Goal: Task Accomplishment & Management: Manage account settings

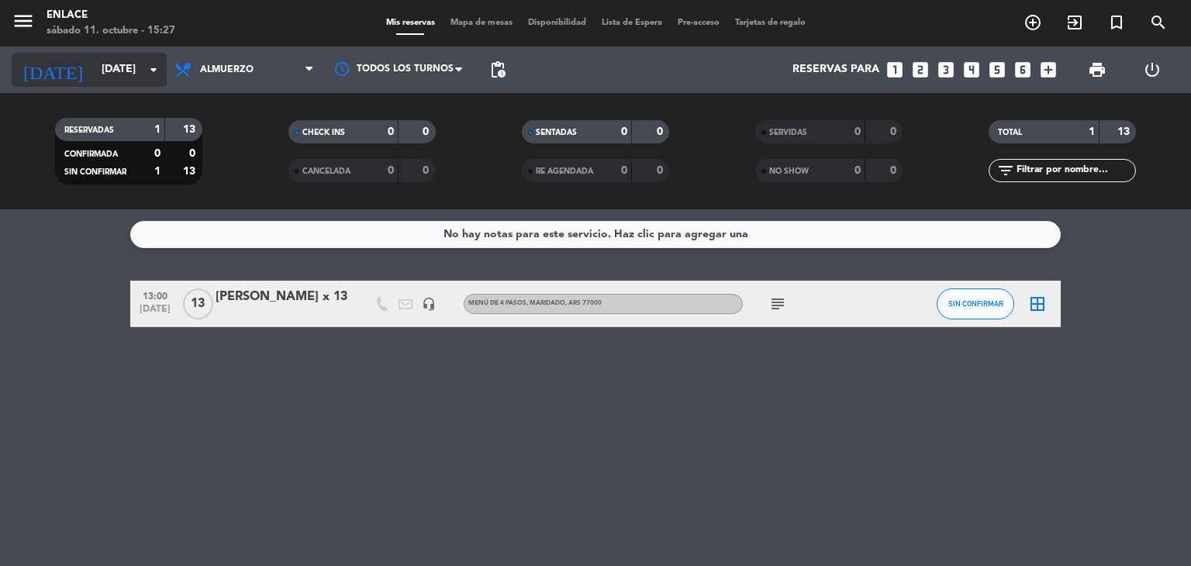
click at [126, 78] on input "[DATE]" at bounding box center [167, 70] width 147 height 28
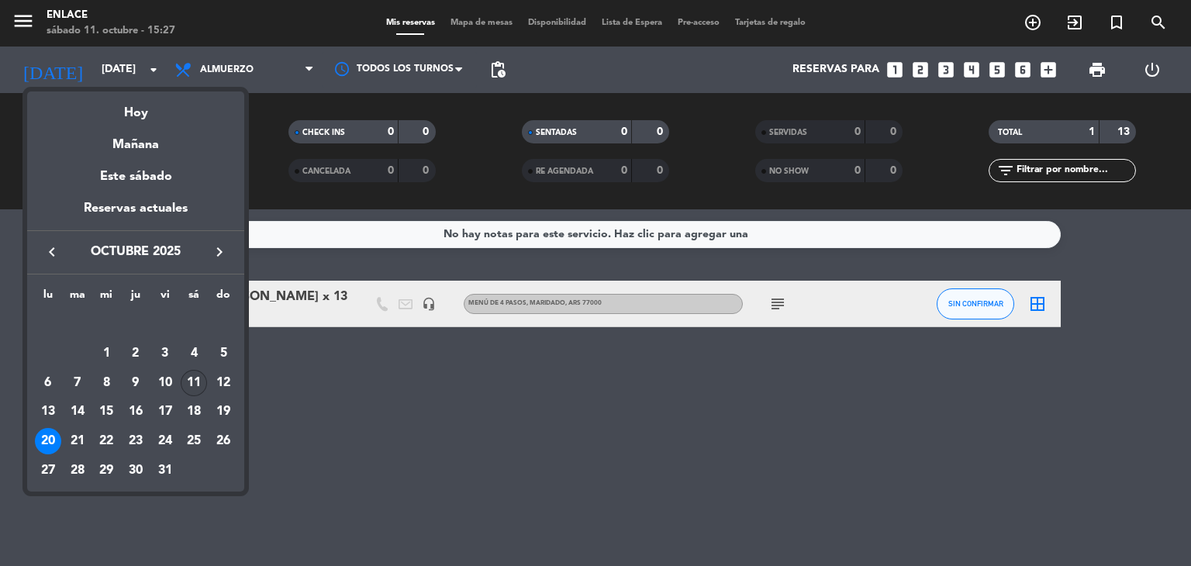
click at [199, 385] on div "11" at bounding box center [194, 383] width 26 height 26
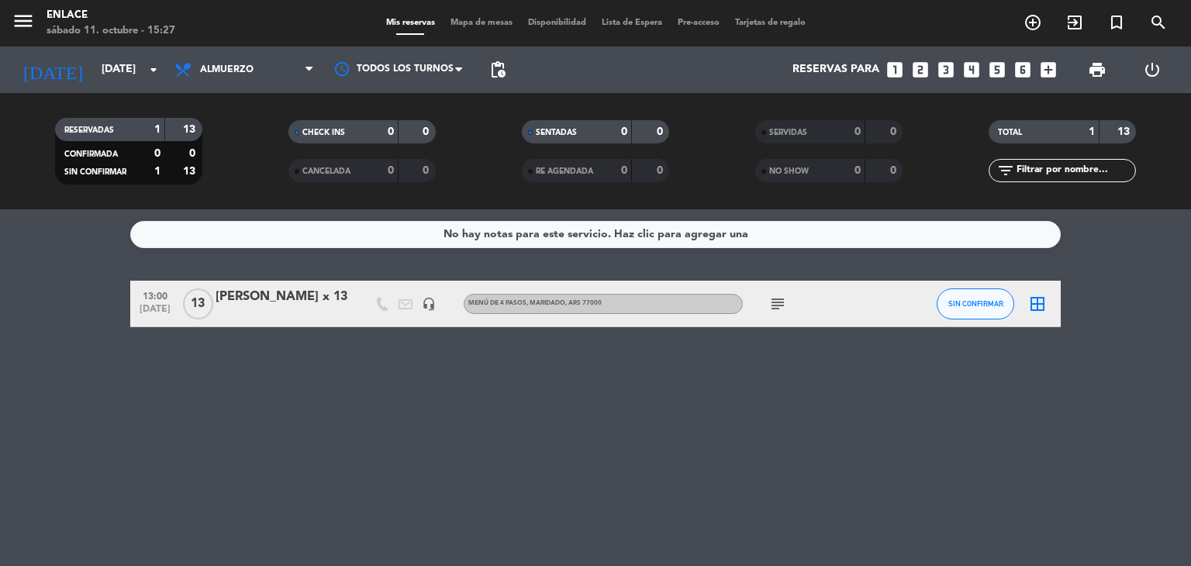
type input "[DATE]"
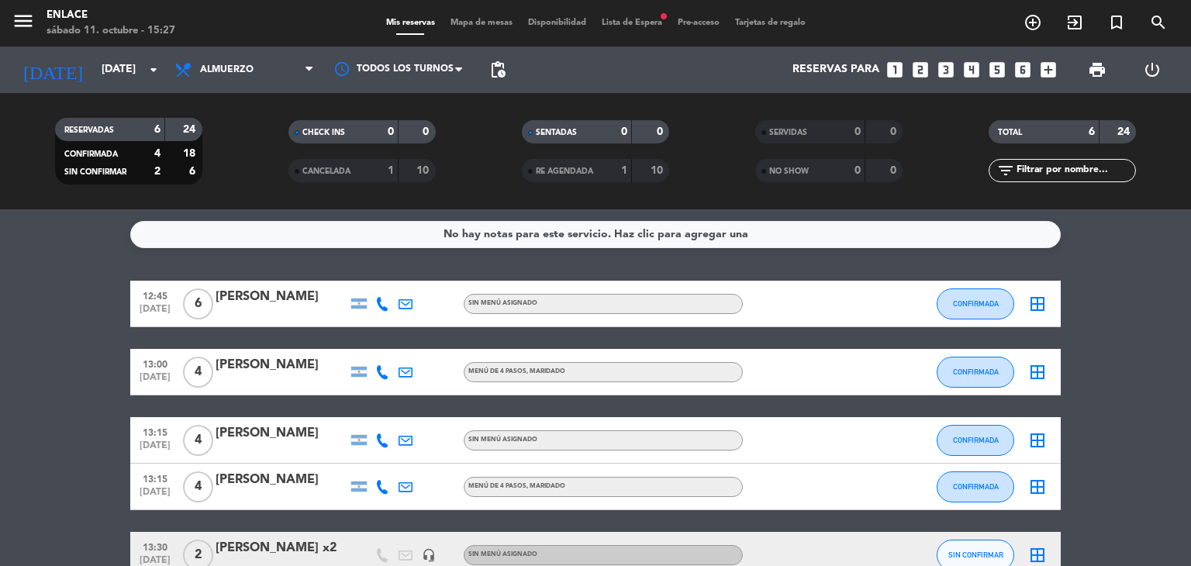
click at [296, 302] on div "[PERSON_NAME]" at bounding box center [282, 297] width 132 height 20
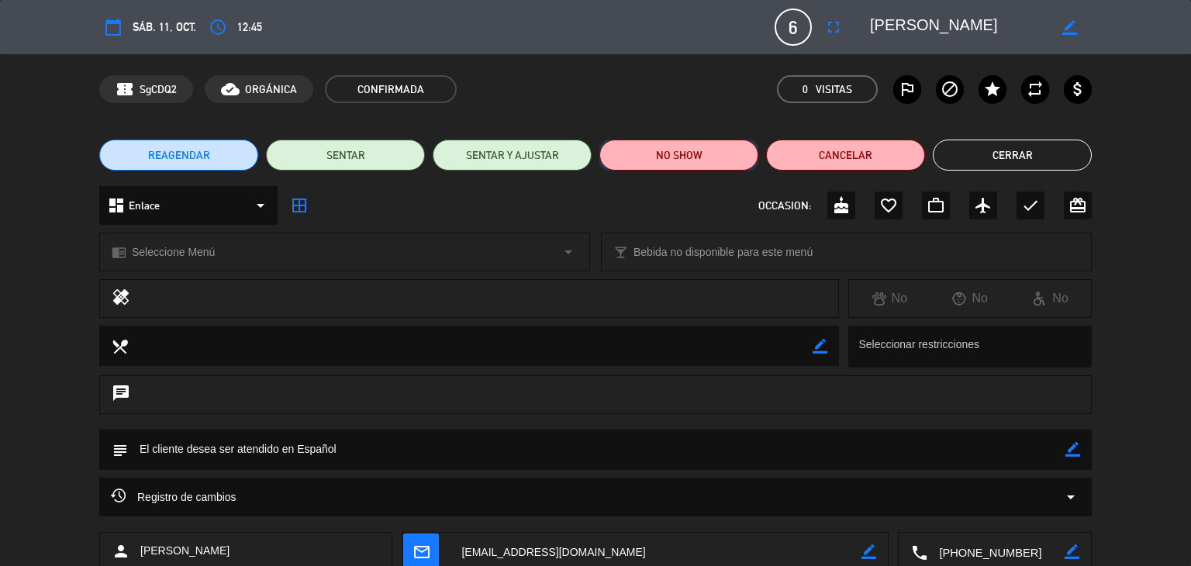
click at [675, 150] on button "NO SHOW" at bounding box center [678, 155] width 159 height 31
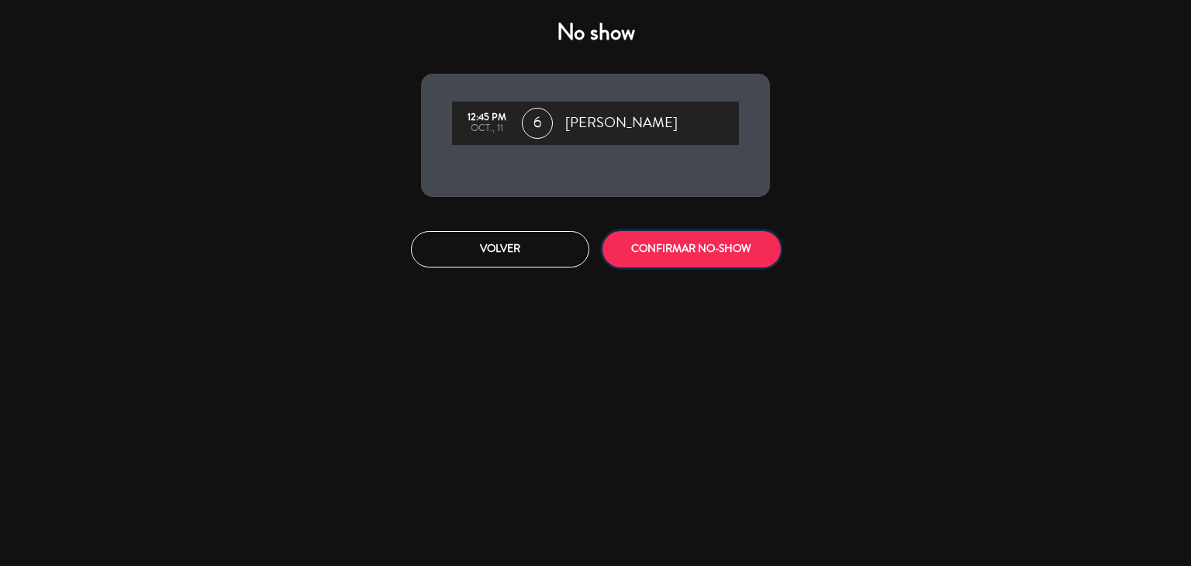
click at [661, 239] on button "CONFIRMAR NO-SHOW" at bounding box center [692, 249] width 178 height 36
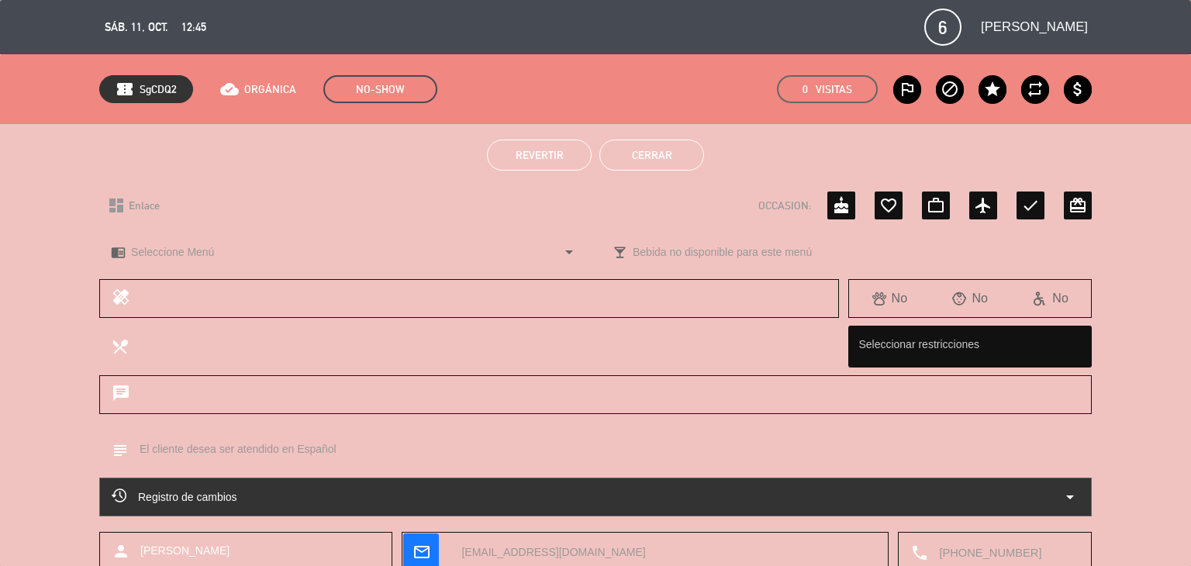
click at [641, 151] on button "Cerrar" at bounding box center [651, 155] width 105 height 31
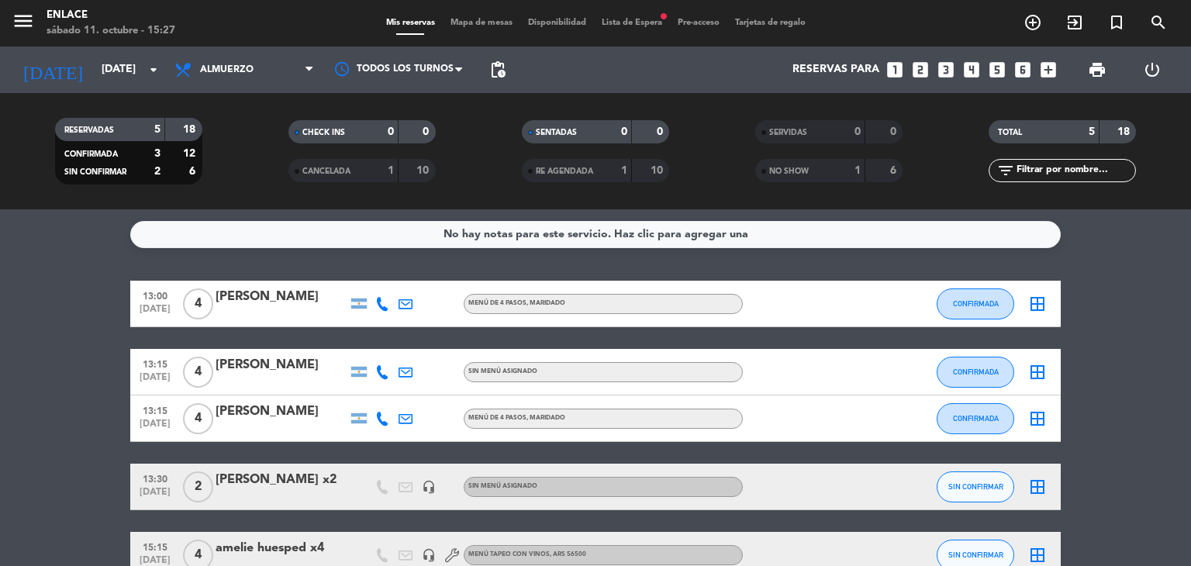
click at [300, 318] on div at bounding box center [282, 314] width 132 height 12
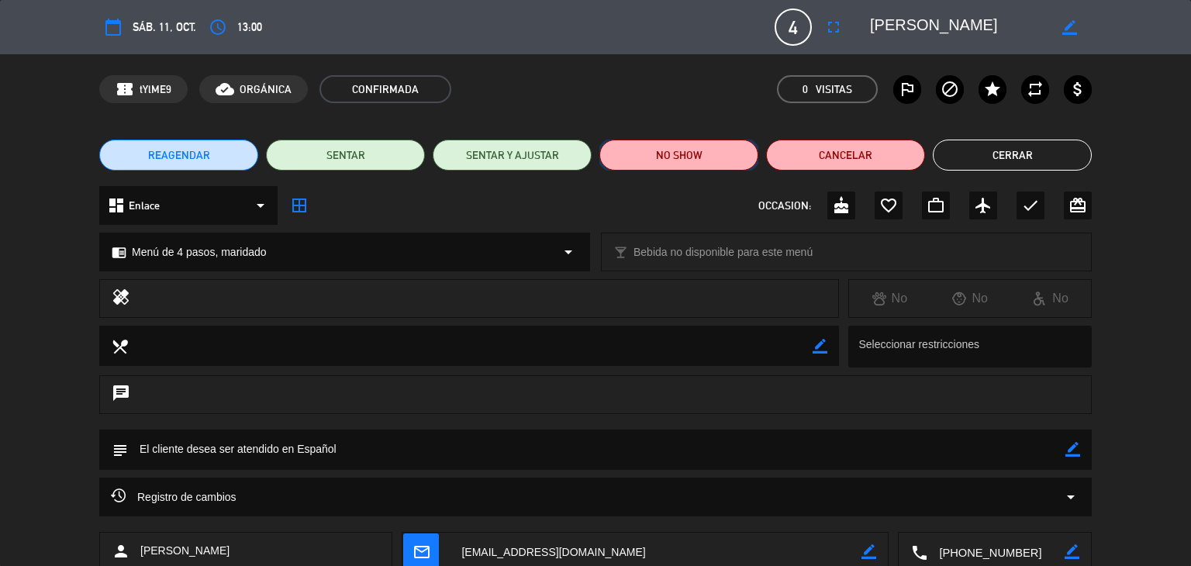
click at [714, 164] on button "NO SHOW" at bounding box center [678, 155] width 159 height 31
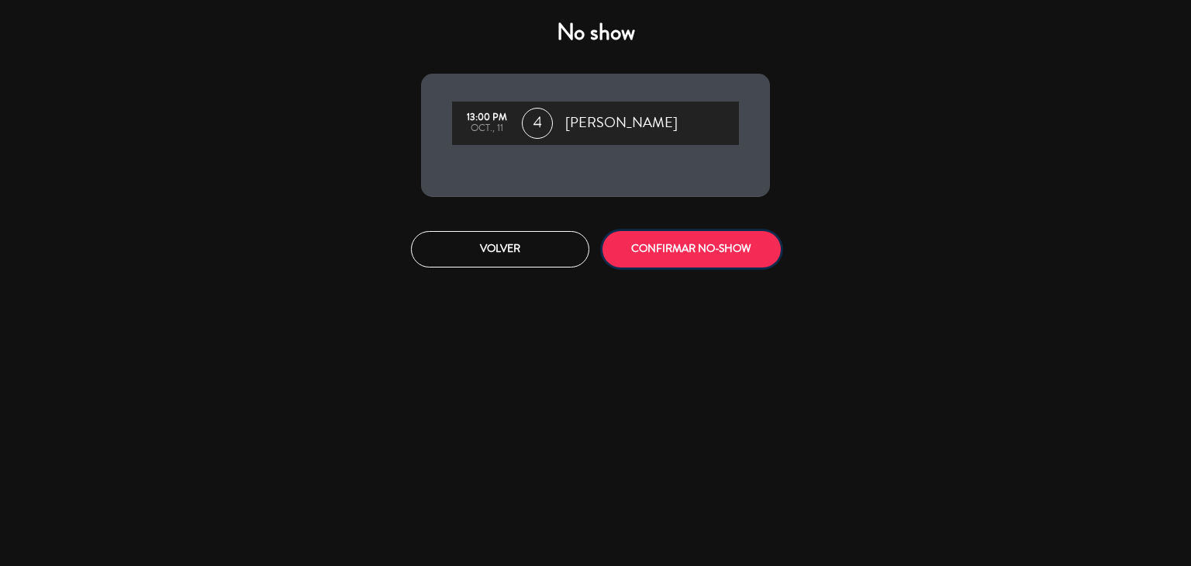
click at [648, 252] on button "CONFIRMAR NO-SHOW" at bounding box center [692, 249] width 178 height 36
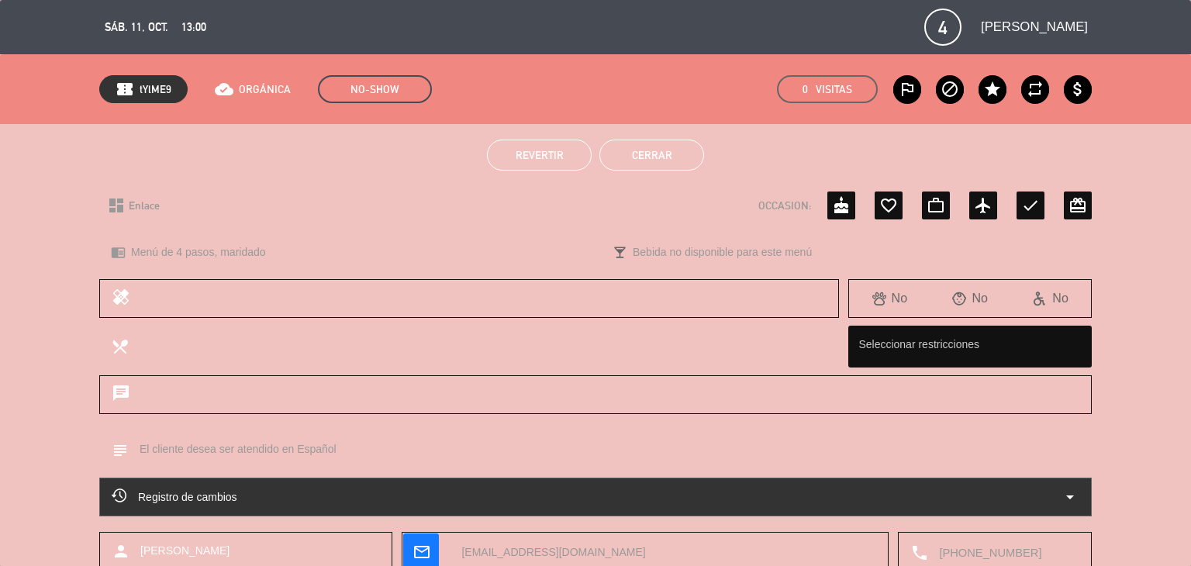
click at [689, 141] on button "Cerrar" at bounding box center [651, 155] width 105 height 31
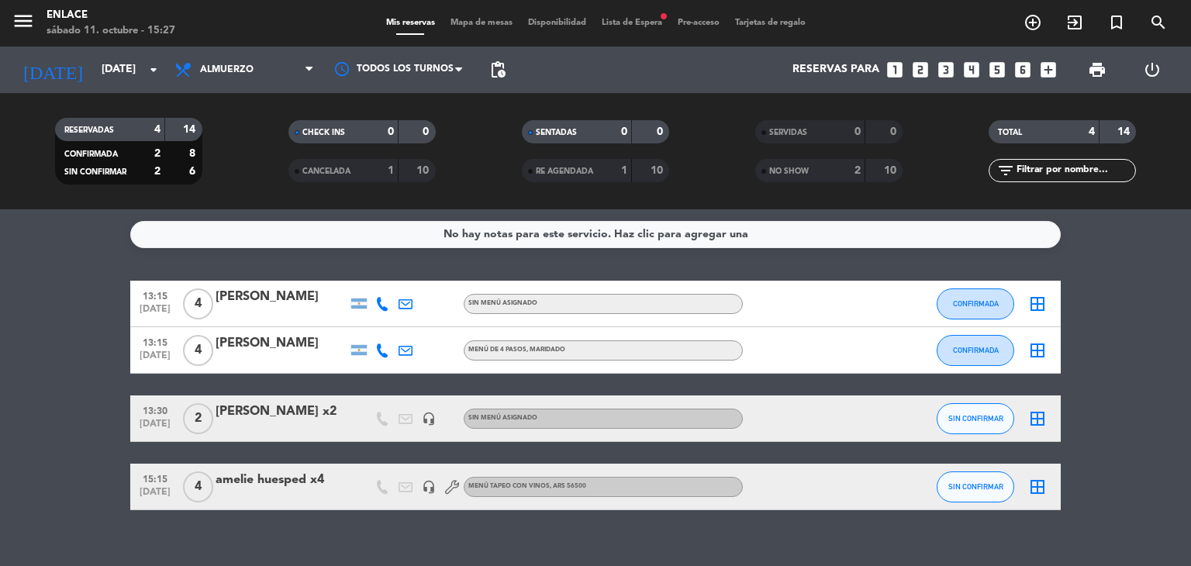
click at [282, 305] on div "[PERSON_NAME]" at bounding box center [282, 297] width 132 height 20
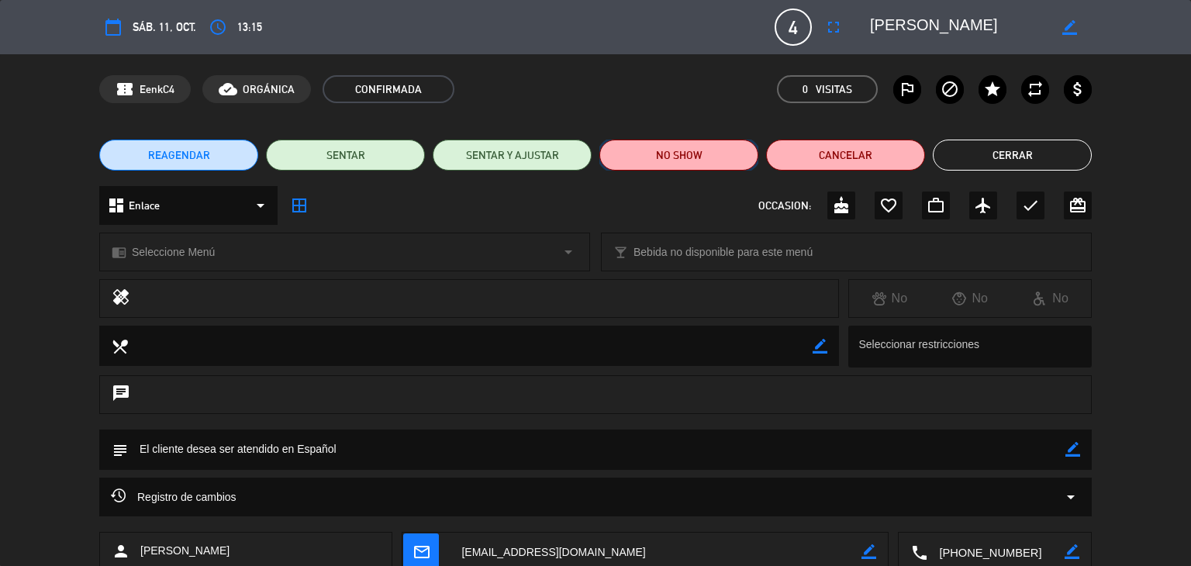
click at [707, 164] on button "NO SHOW" at bounding box center [678, 155] width 159 height 31
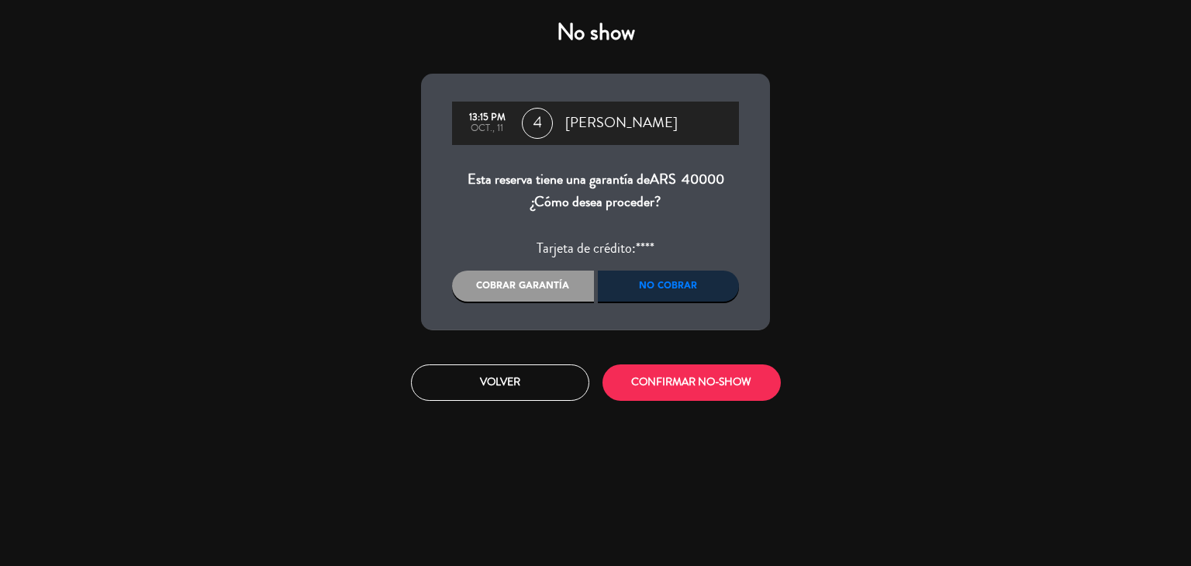
click at [563, 292] on div "Cobrar garantía" at bounding box center [523, 286] width 142 height 31
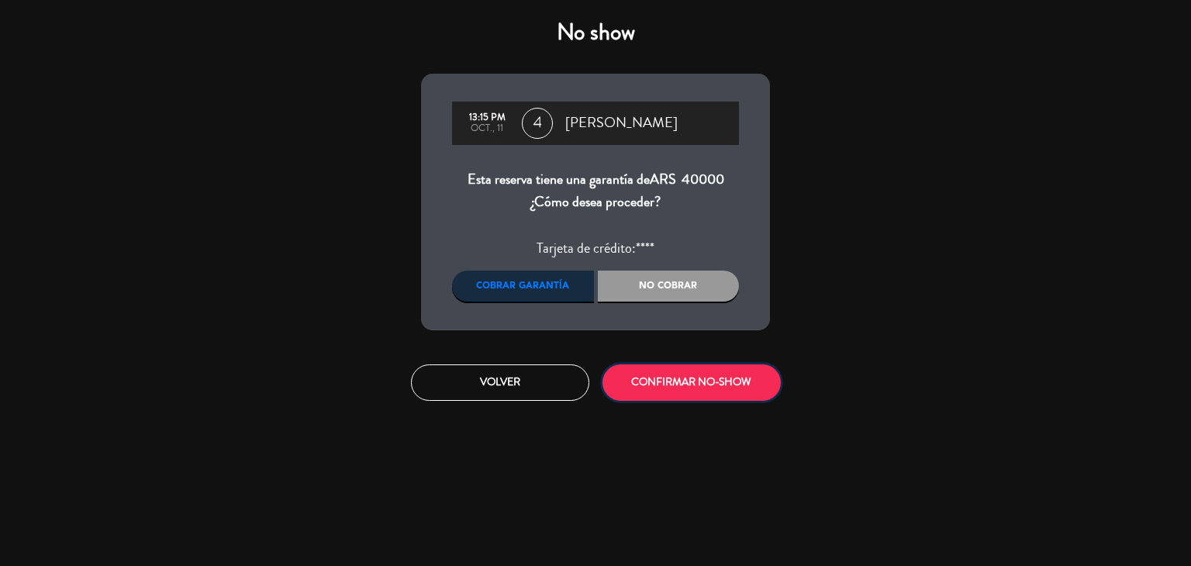
click at [664, 391] on button "CONFIRMAR NO-SHOW" at bounding box center [692, 382] width 178 height 36
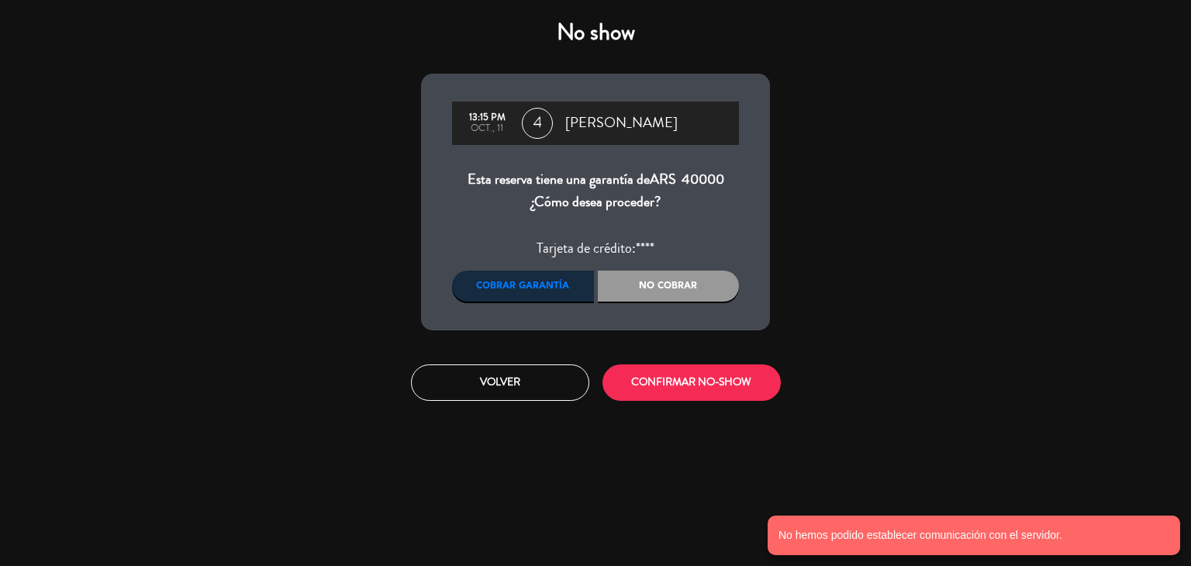
click at [668, 289] on div "No cobrar" at bounding box center [669, 286] width 142 height 31
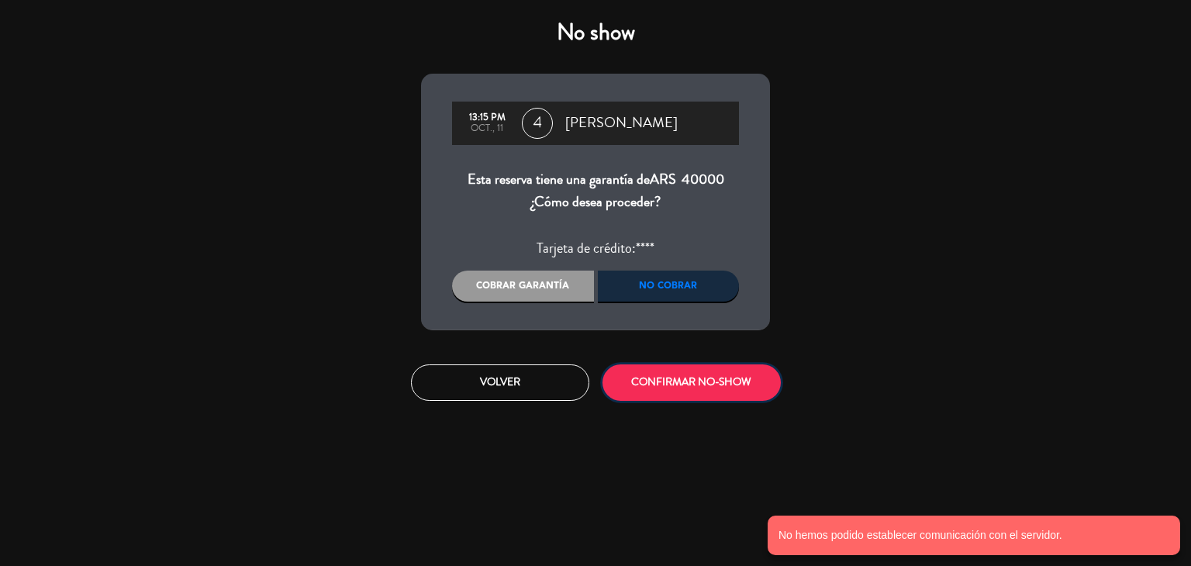
click at [661, 383] on button "CONFIRMAR NO-SHOW" at bounding box center [692, 382] width 178 height 36
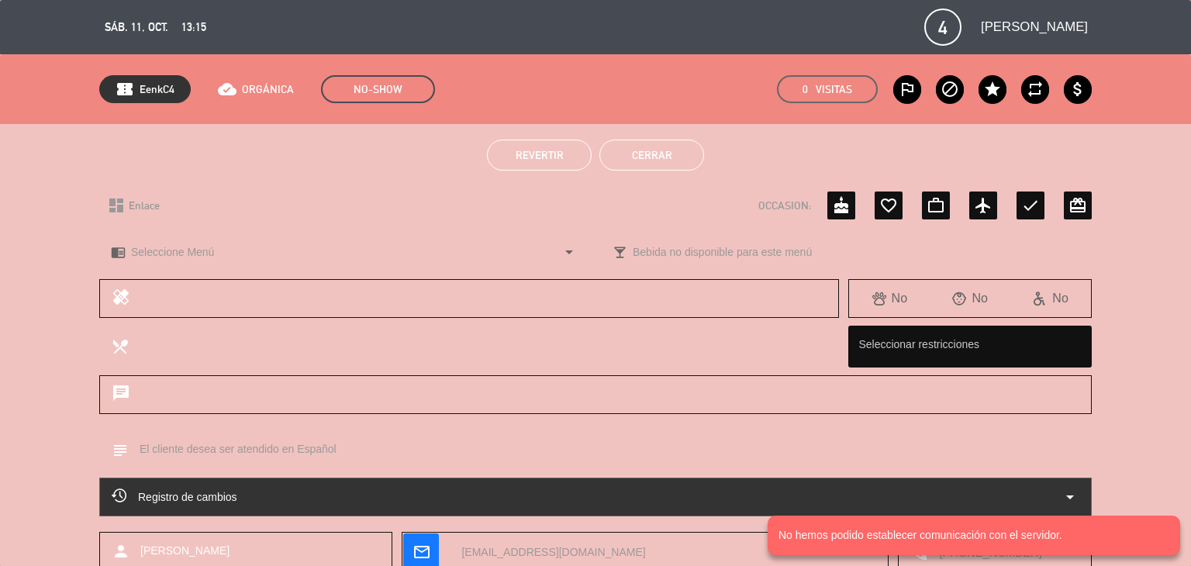
click at [642, 147] on button "Cerrar" at bounding box center [651, 155] width 105 height 31
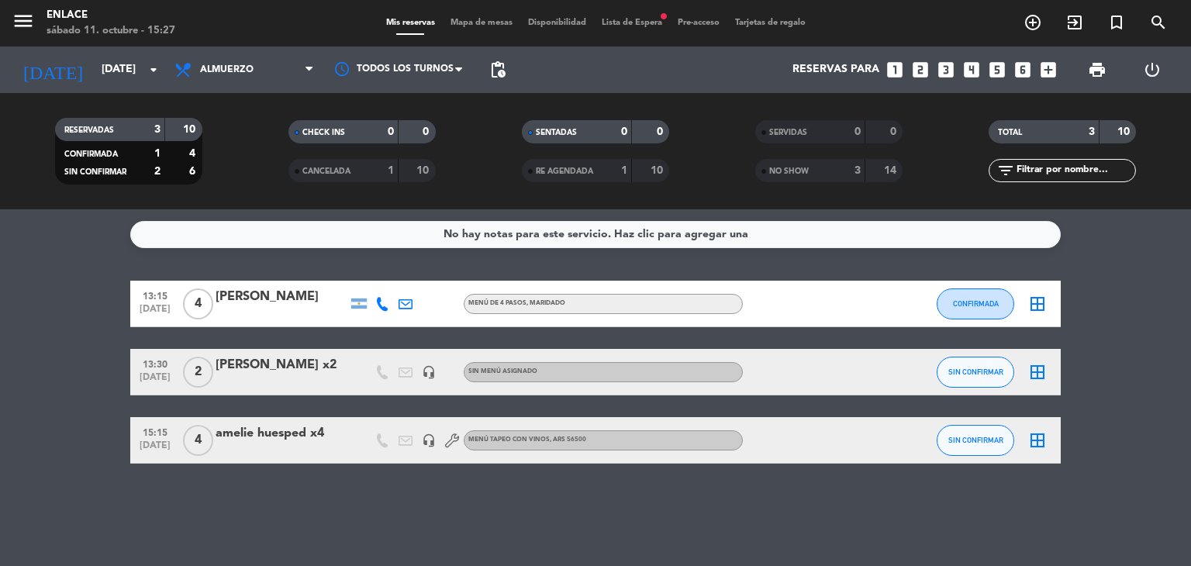
click at [275, 299] on div "[PERSON_NAME]" at bounding box center [282, 297] width 132 height 20
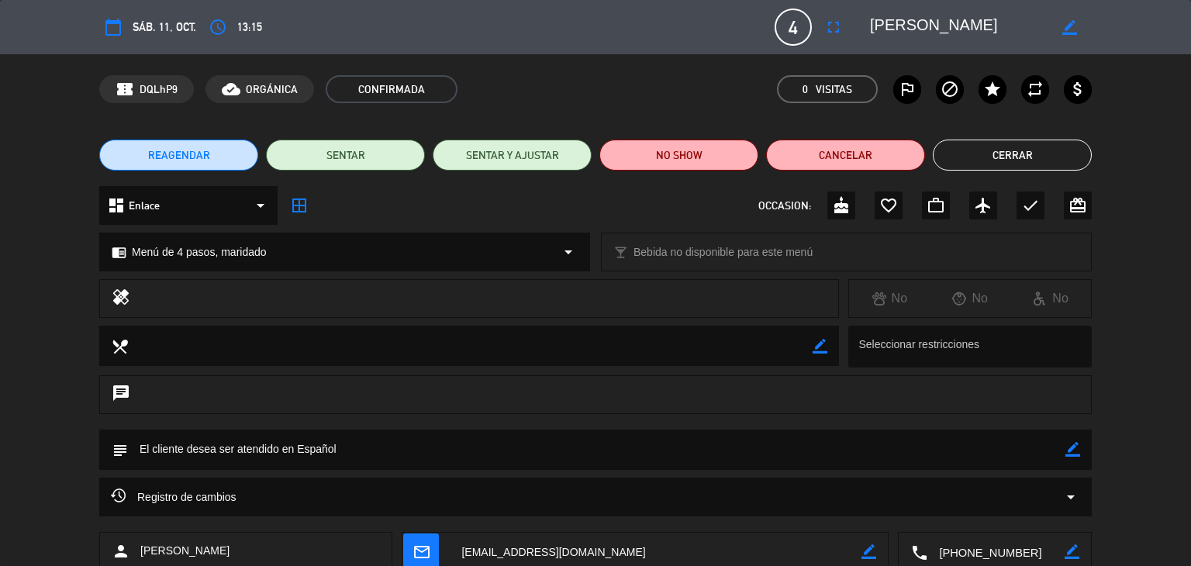
click at [698, 171] on div "REAGENDAR SENTAR SENTAR Y AJUSTAR NO SHOW Cancelar Cerrar" at bounding box center [595, 155] width 1191 height 62
click at [677, 161] on button "NO SHOW" at bounding box center [678, 155] width 159 height 31
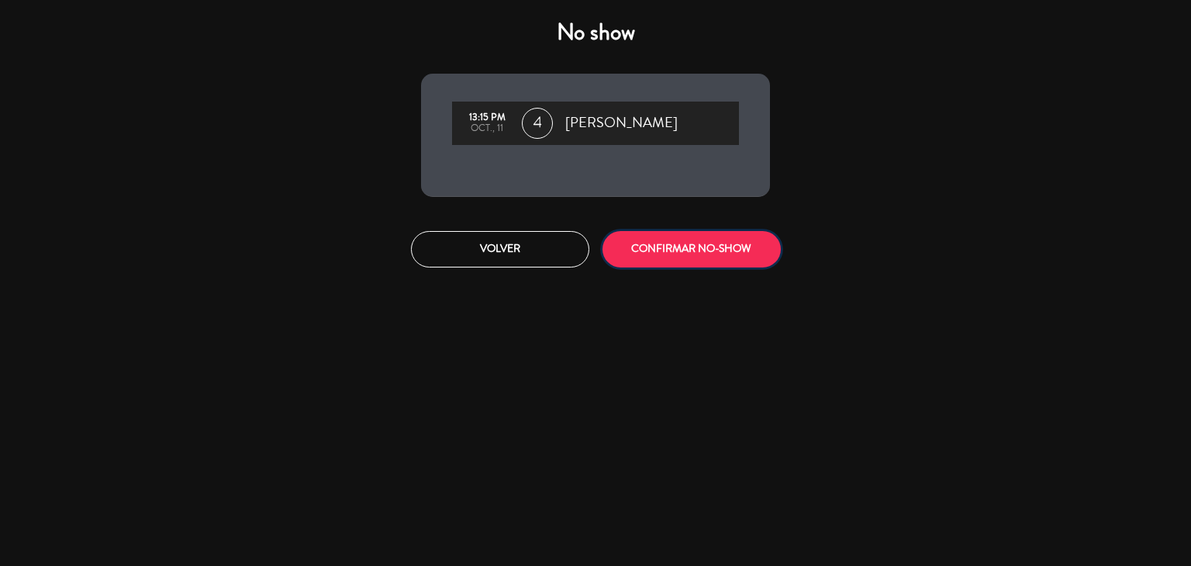
click at [658, 263] on button "CONFIRMAR NO-SHOW" at bounding box center [692, 249] width 178 height 36
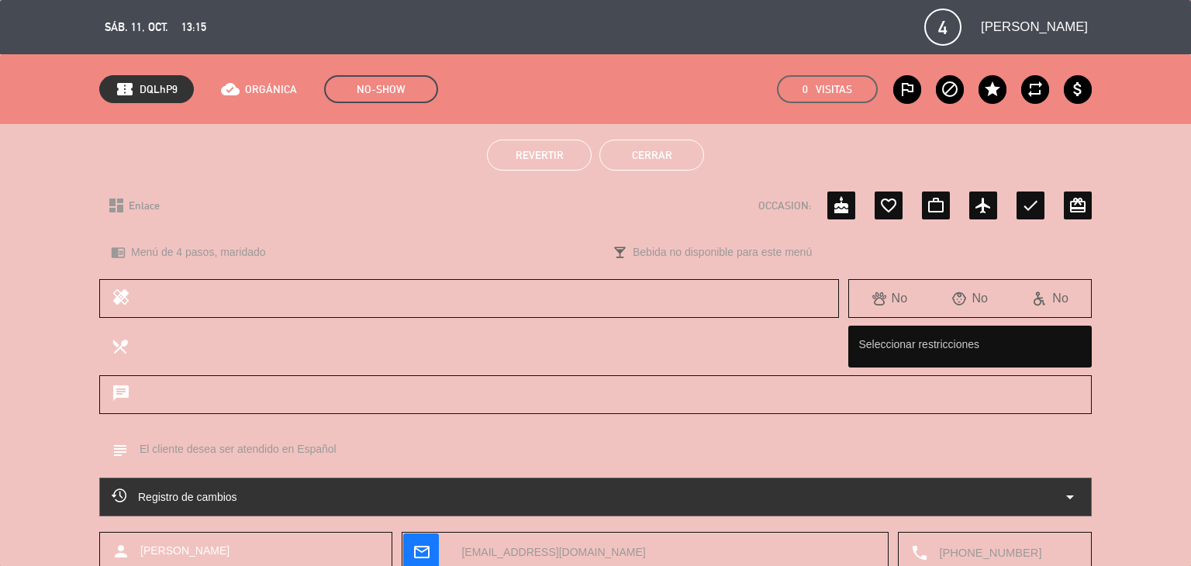
click at [685, 164] on button "Cerrar" at bounding box center [651, 155] width 105 height 31
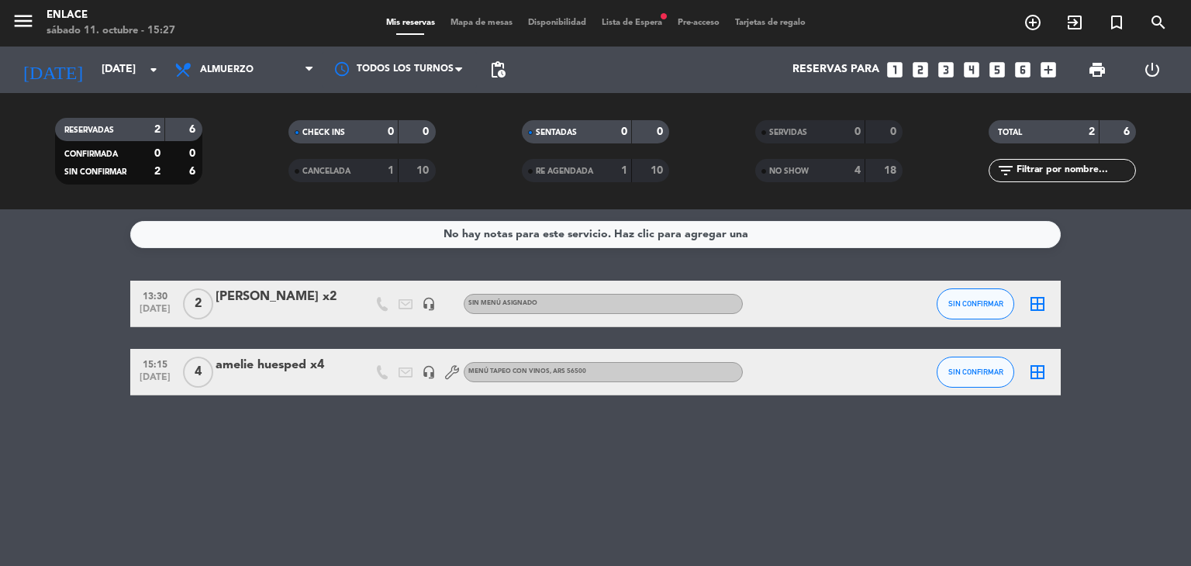
click at [322, 311] on div at bounding box center [282, 314] width 132 height 12
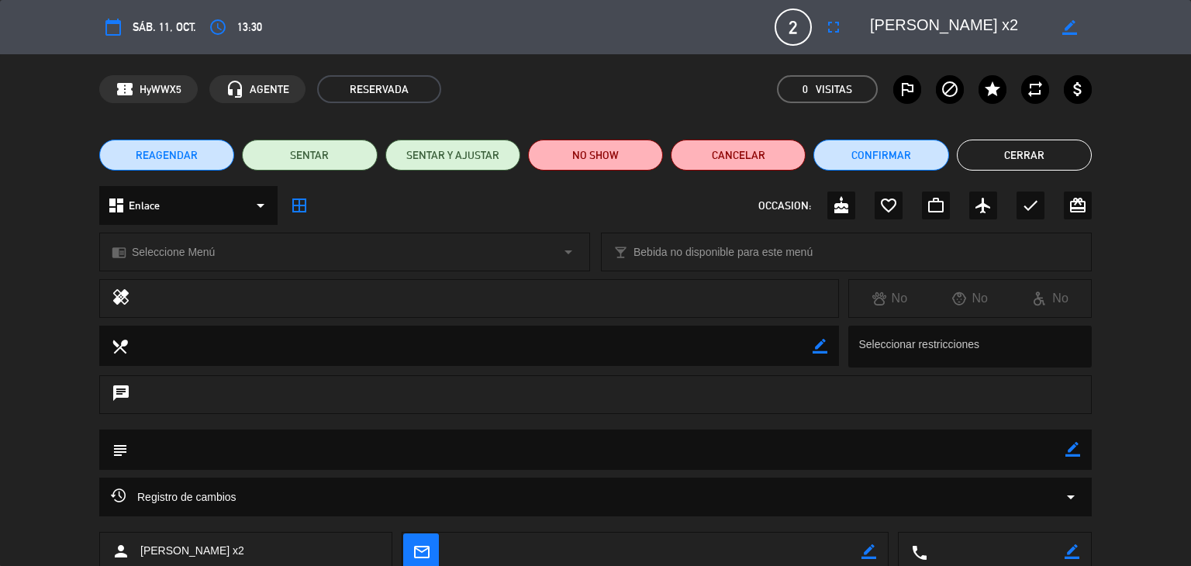
click at [274, 258] on div "chrome_reader_mode Seleccione Menú arrow_drop_down" at bounding box center [344, 251] width 489 height 37
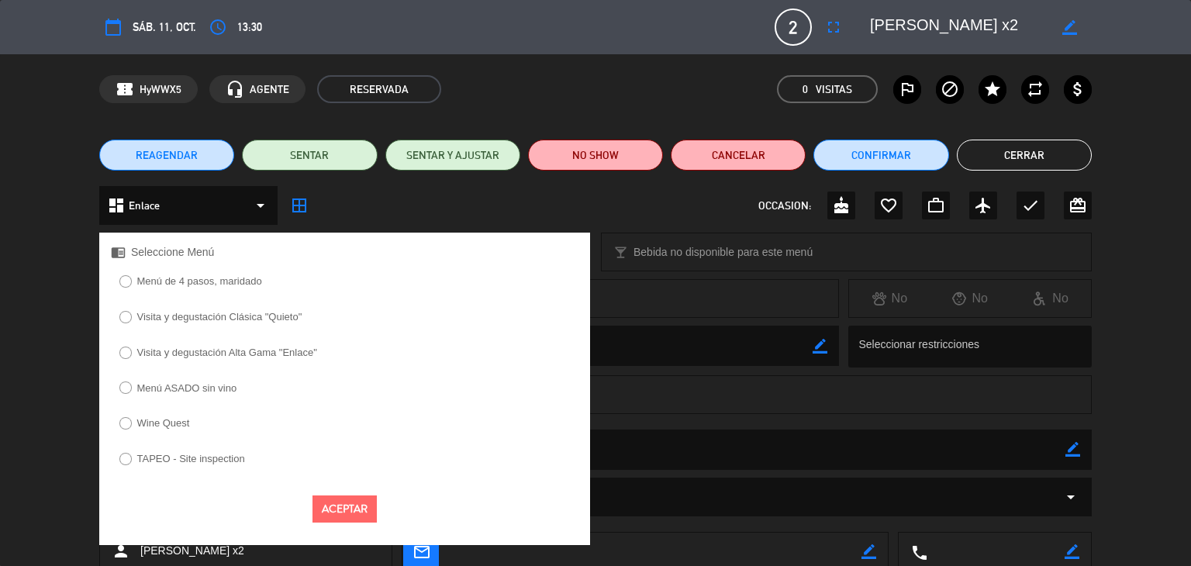
click at [209, 280] on label "Menú de 4 pasos, maridado" at bounding box center [199, 281] width 125 height 10
select select
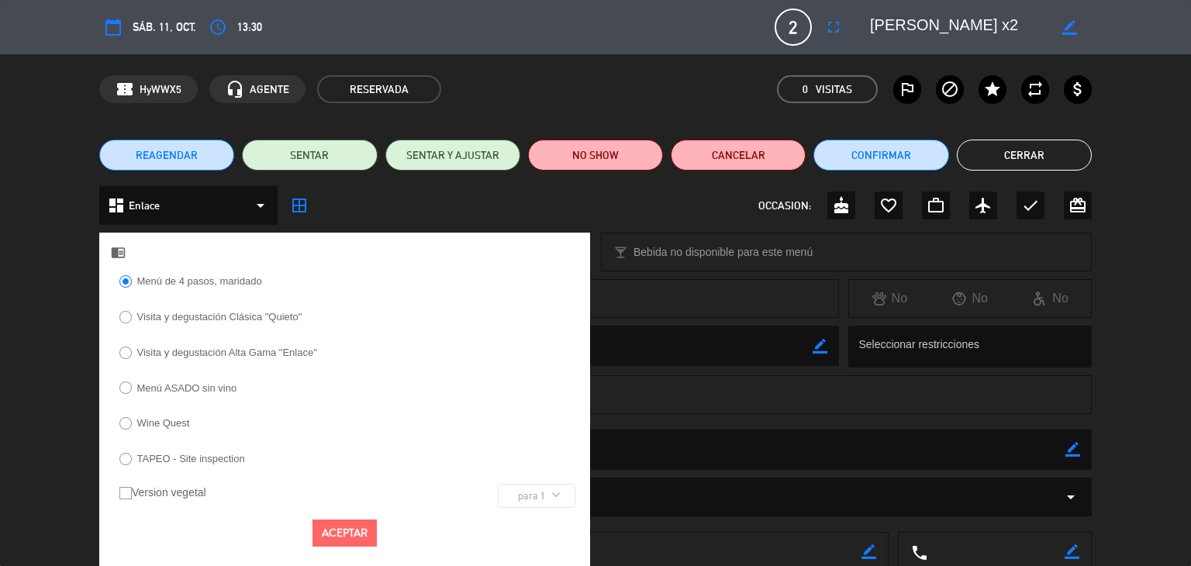
click at [347, 521] on button "Aceptar" at bounding box center [345, 533] width 64 height 27
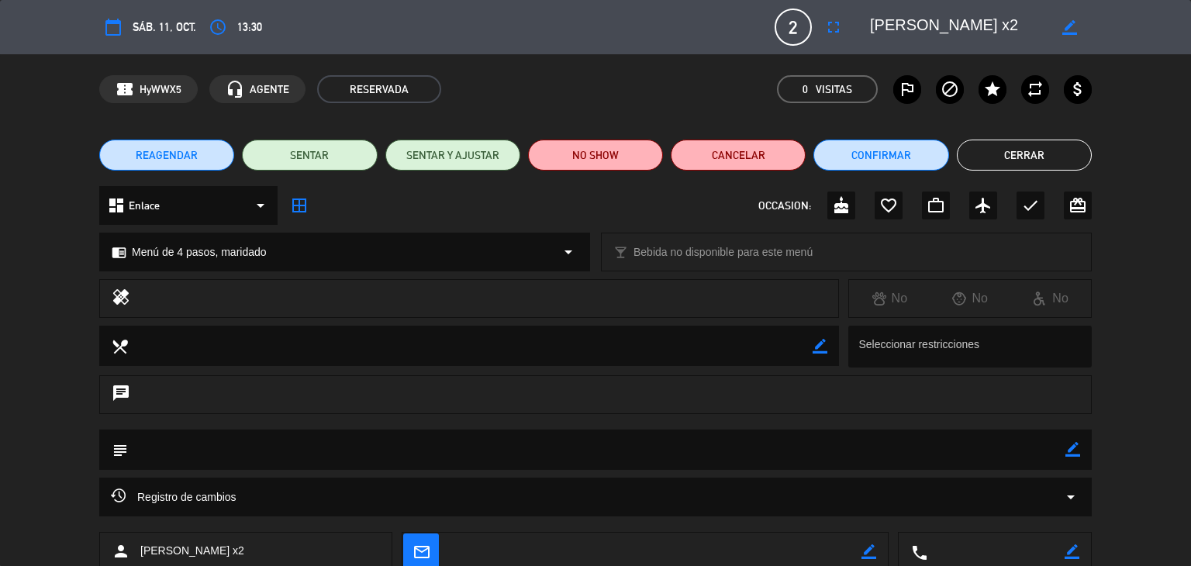
click at [1028, 152] on button "Cerrar" at bounding box center [1024, 155] width 135 height 31
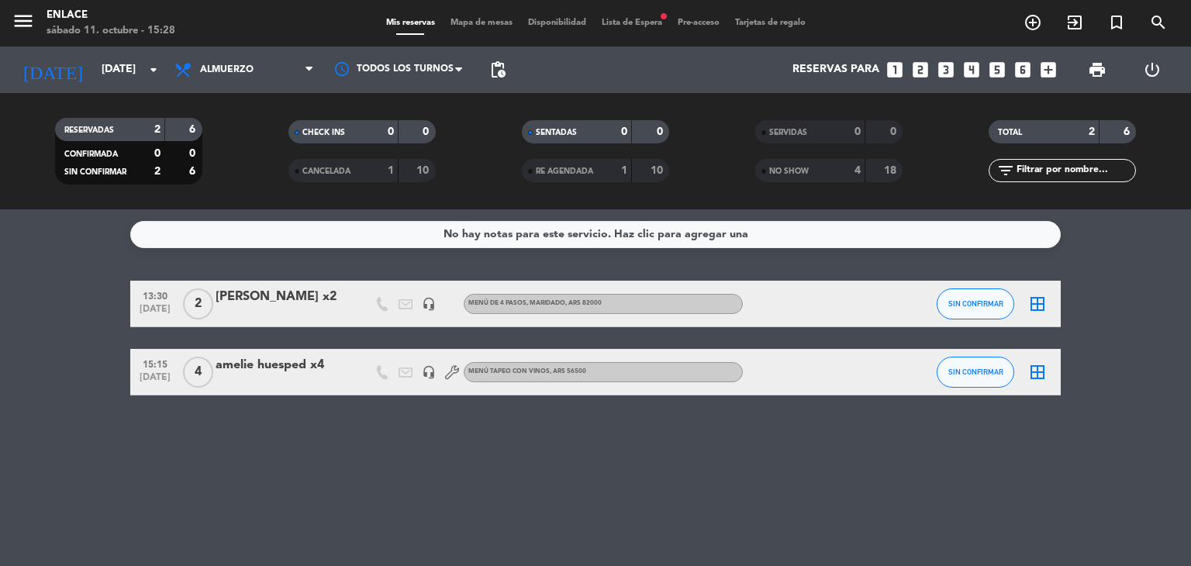
click at [589, 309] on div "Menú de 4 pasos, maridado , ARS 82000" at bounding box center [603, 304] width 279 height 20
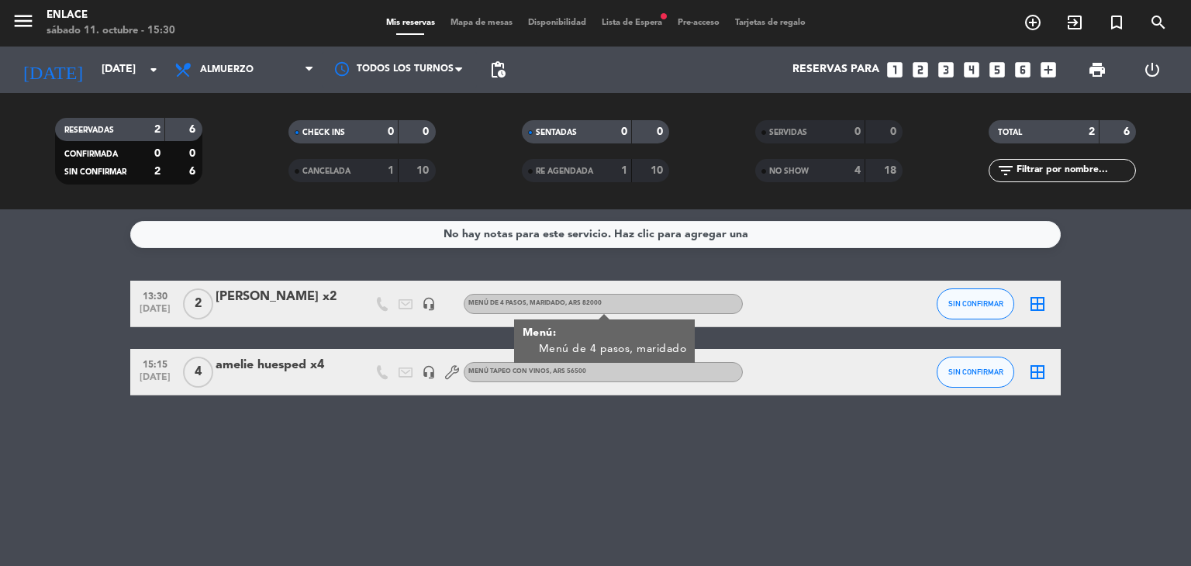
click at [292, 438] on div "No hay notas para este servicio. Haz clic para agregar una 13:30 [DATE] 2 [PERS…" at bounding box center [595, 387] width 1191 height 357
